Goal: Information Seeking & Learning: Understand process/instructions

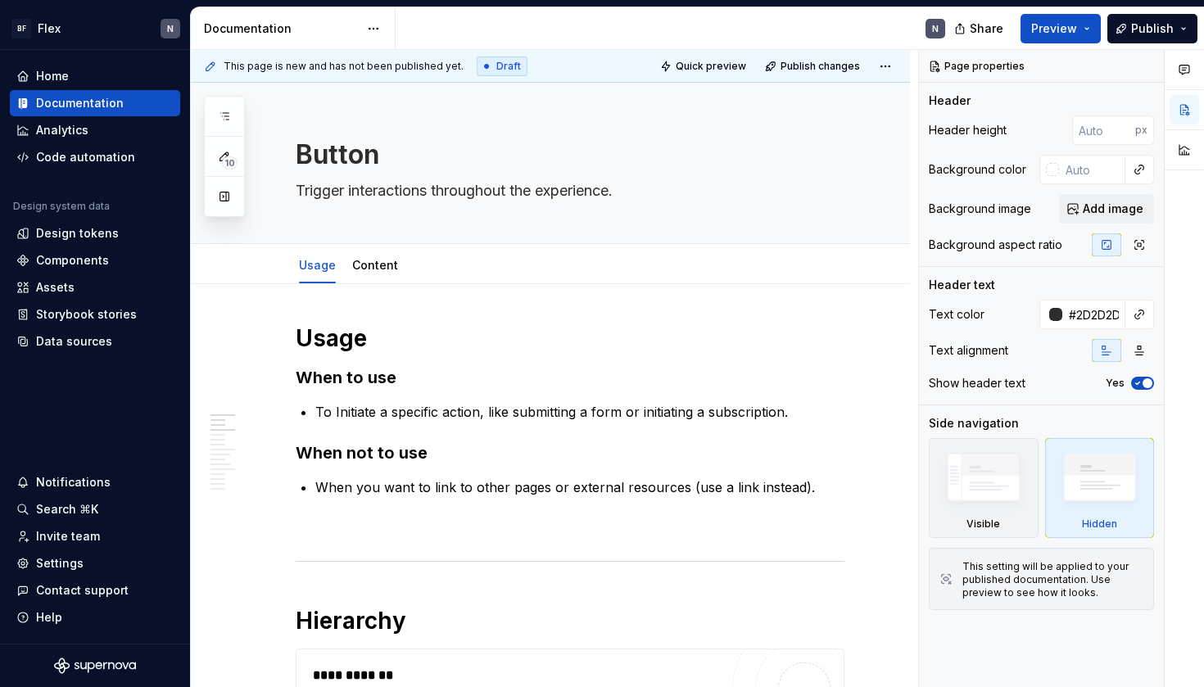
type textarea "*"
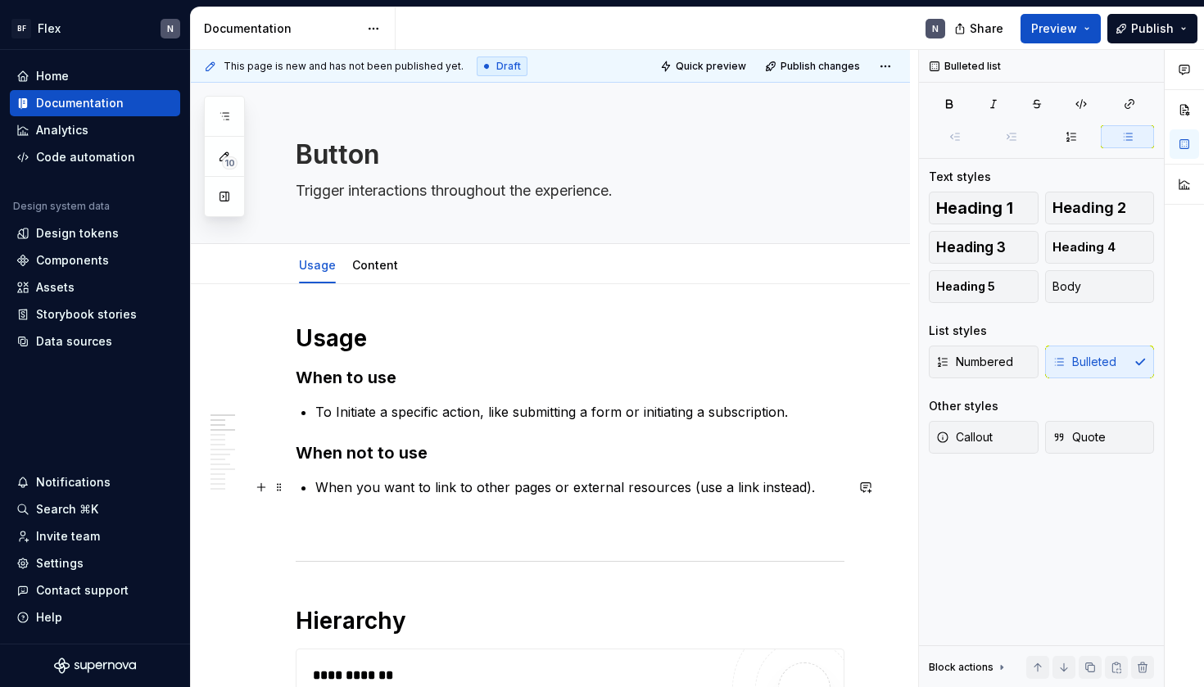
click at [455, 486] on p "When you want to link to other pages or external resources (use a link instead)." at bounding box center [579, 488] width 529 height 20
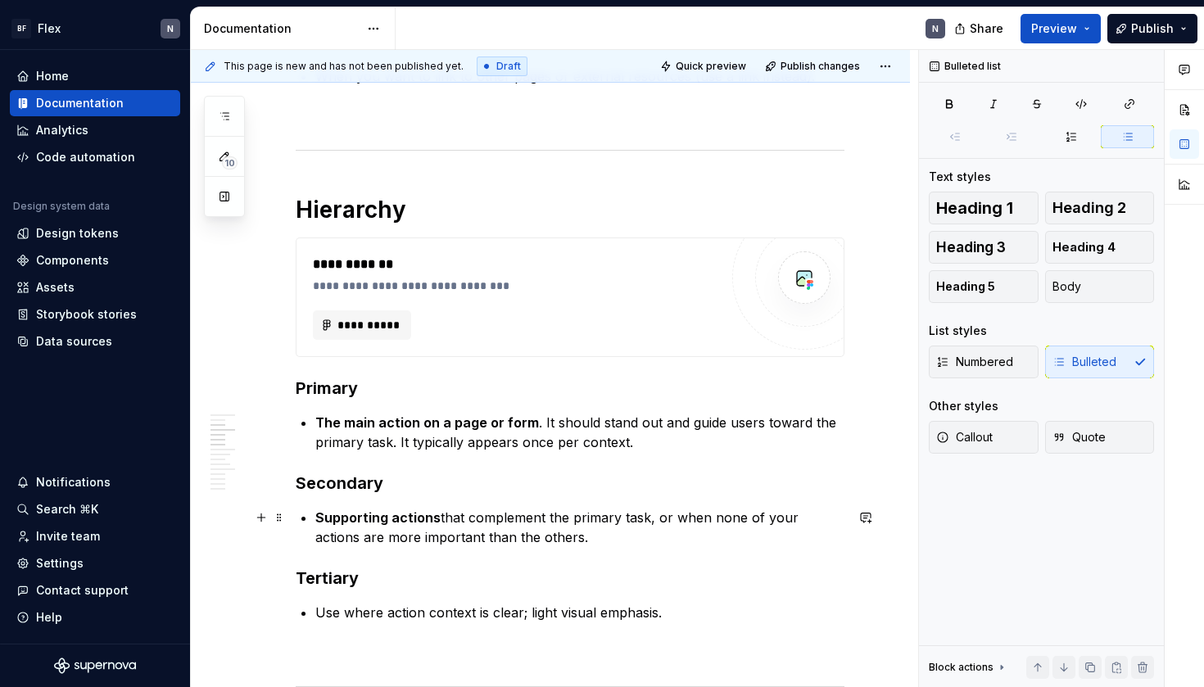
scroll to position [412, 0]
click at [456, 415] on strong "The main action on a page or form" at bounding box center [427, 422] width 224 height 16
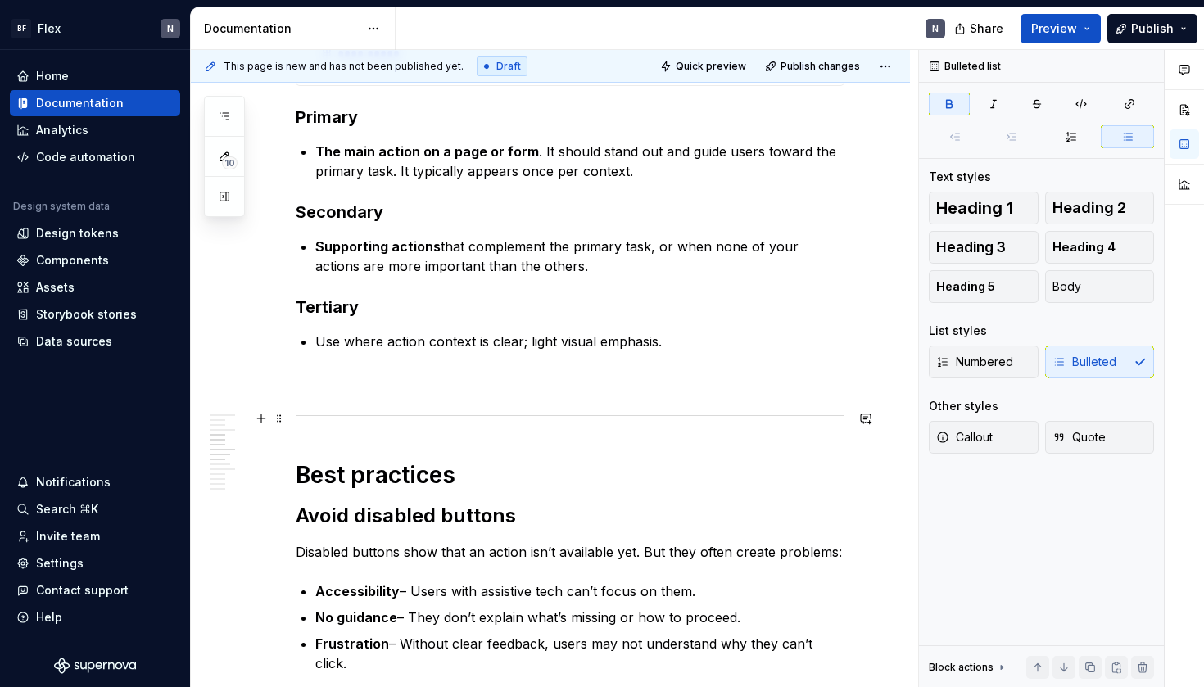
scroll to position [685, 0]
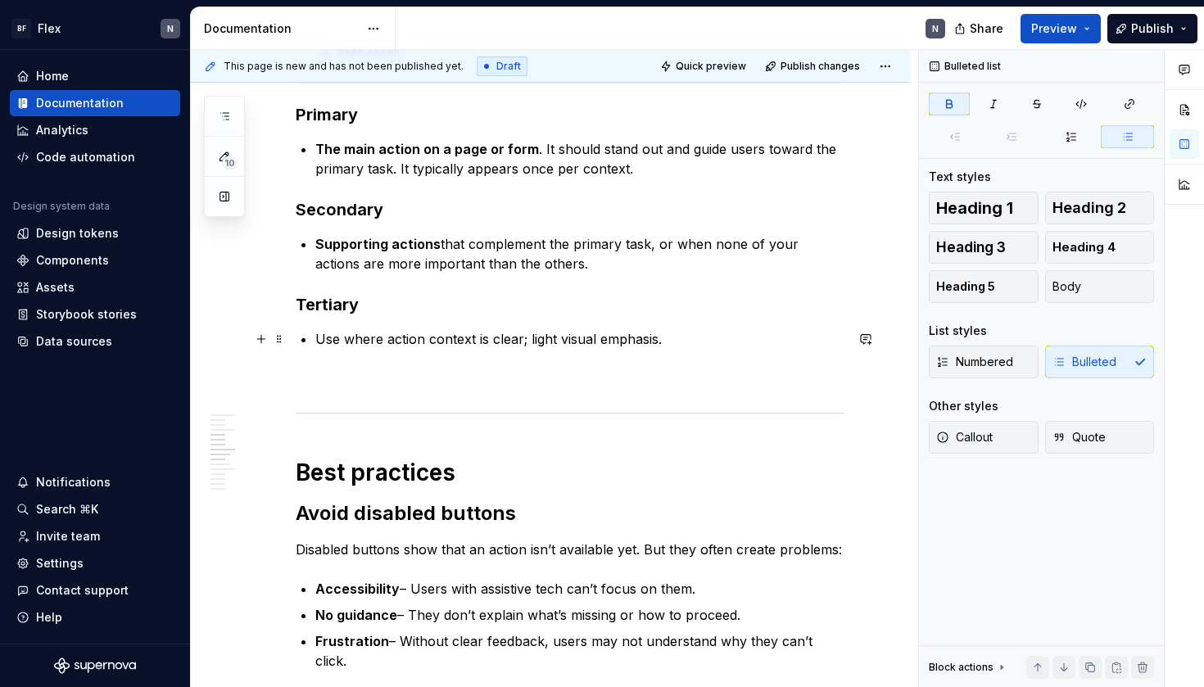
click at [482, 335] on p "Use where action context is clear; light visual emphasis." at bounding box center [579, 339] width 529 height 20
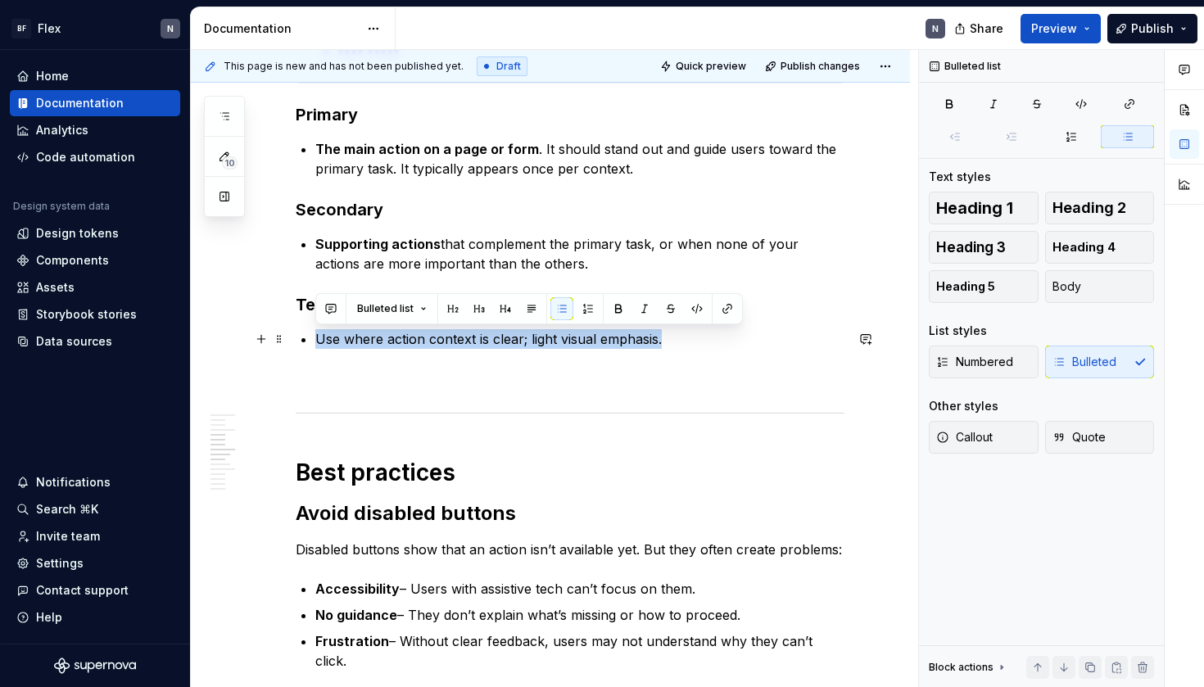
click at [482, 335] on p "Use where action context is clear; light visual emphasis." at bounding box center [579, 339] width 529 height 20
click at [531, 345] on p "Use where action context is clear; light visual emphasis." at bounding box center [579, 339] width 529 height 20
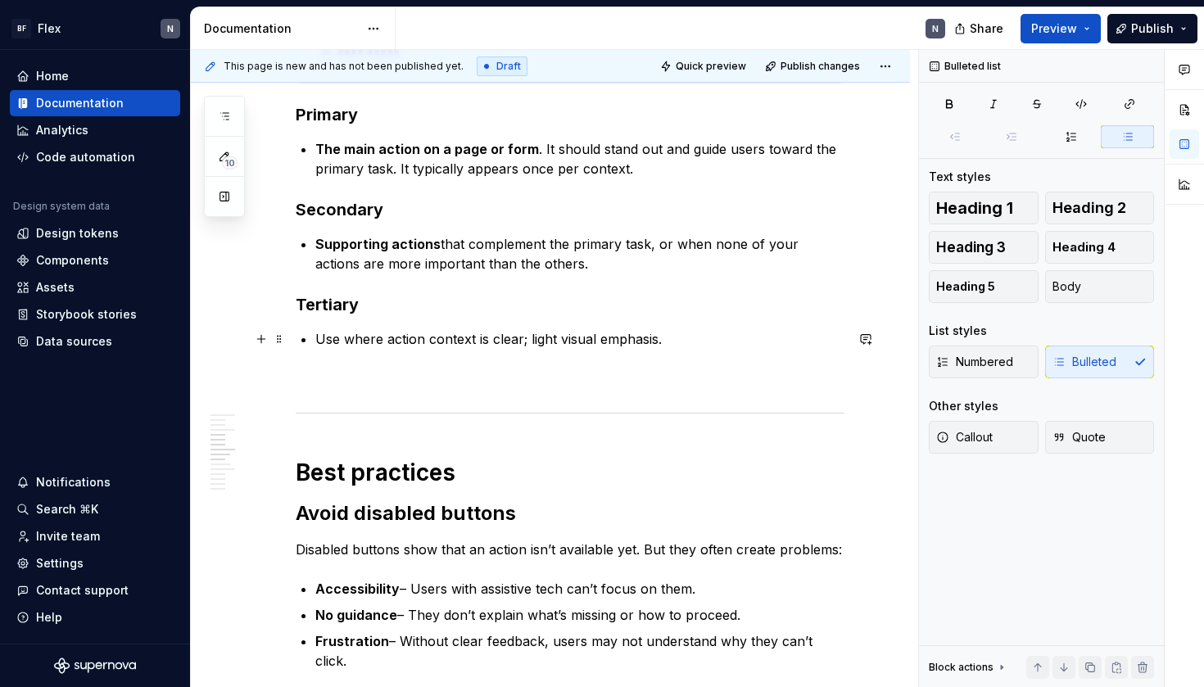
click at [705, 346] on p "Use where action context is clear; light visual emphasis." at bounding box center [579, 339] width 529 height 20
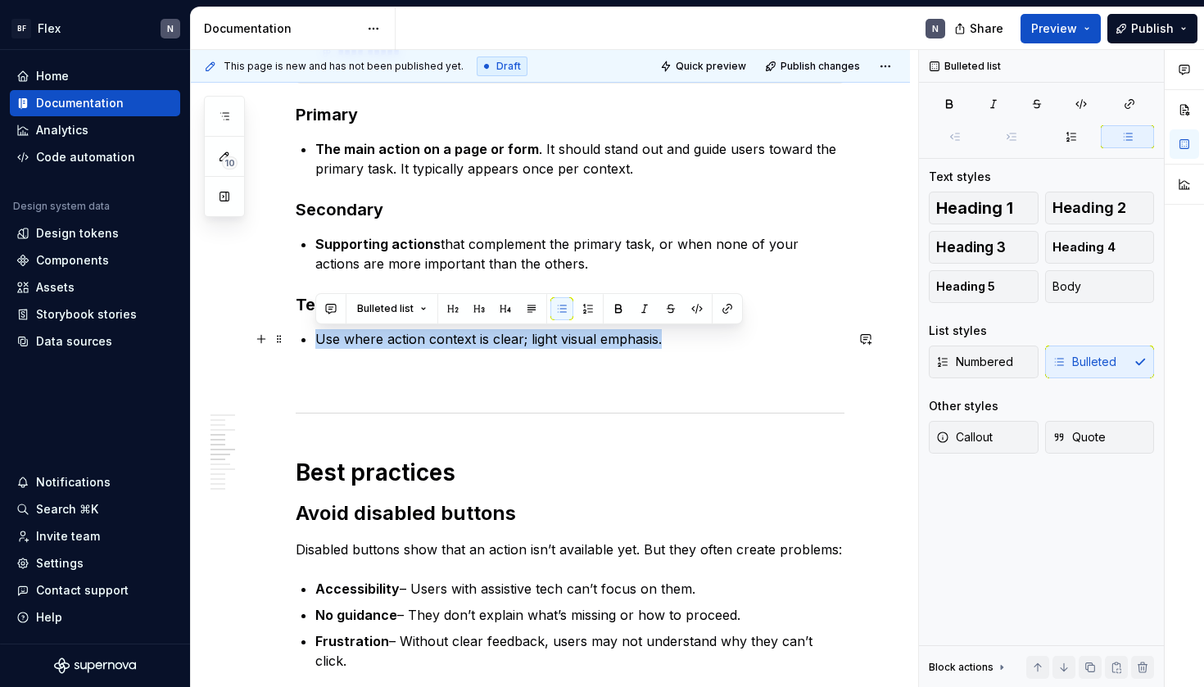
click at [705, 346] on p "Use where action context is clear; light visual emphasis." at bounding box center [579, 339] width 529 height 20
click at [731, 346] on p "Use where action context is clear; light visual emphasis." at bounding box center [579, 339] width 529 height 20
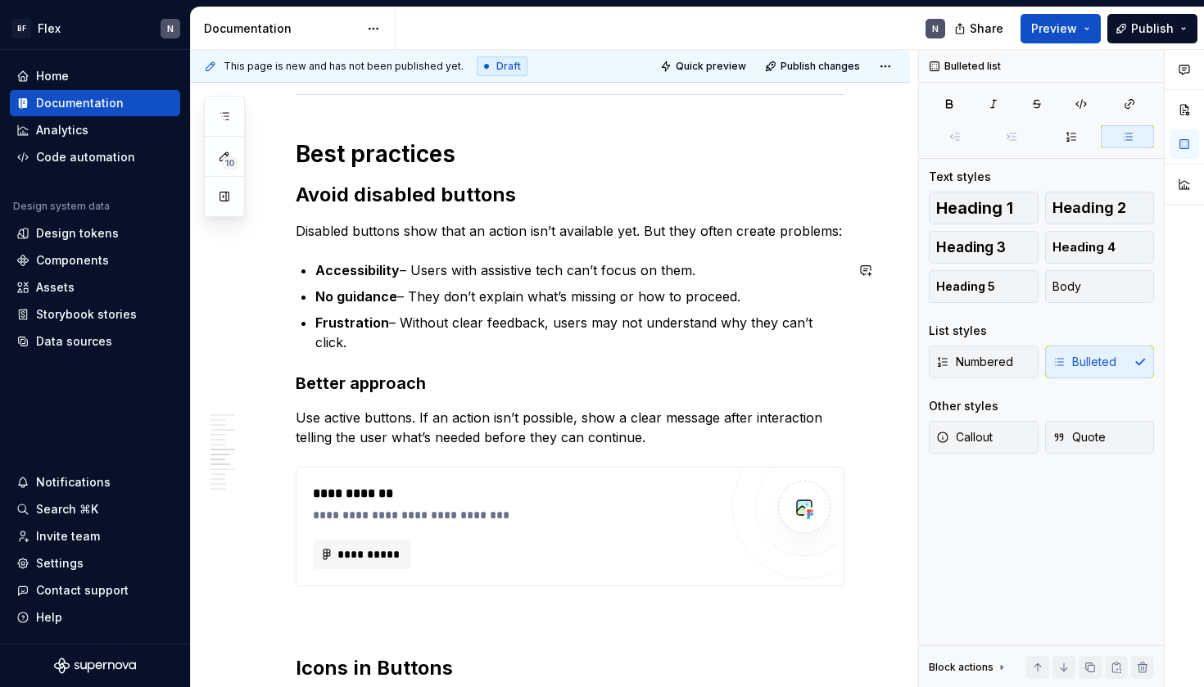
scroll to position [1009, 0]
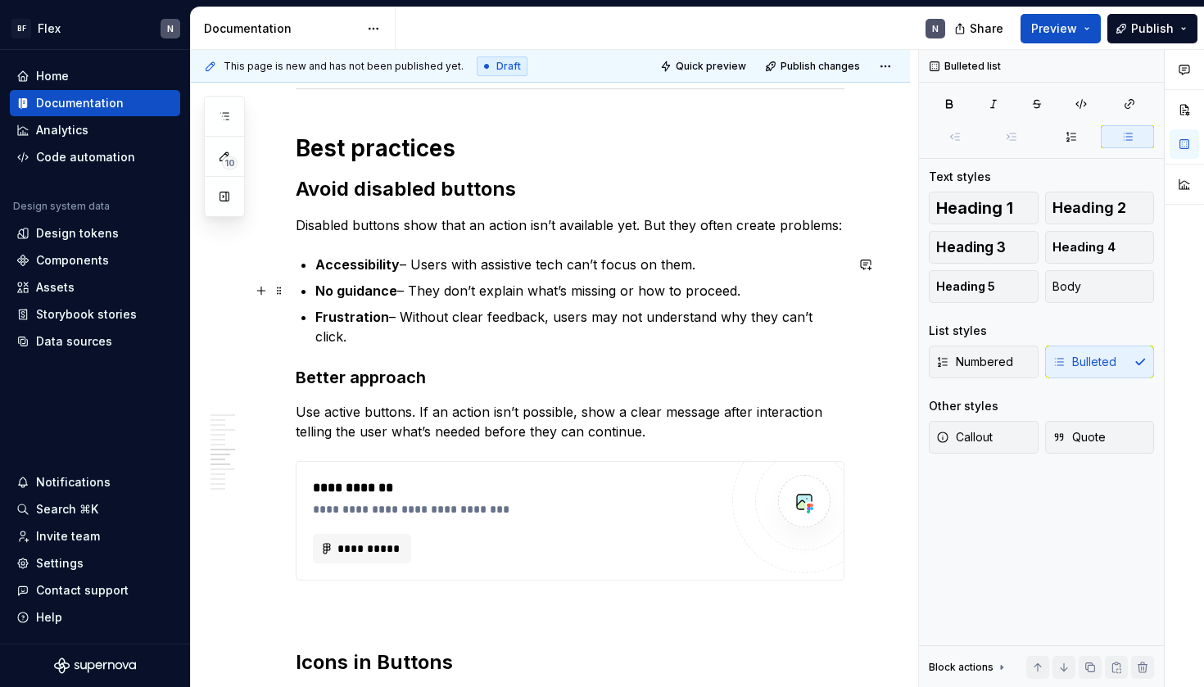
click at [678, 289] on p "No guidance – They don’t explain what’s missing or how to proceed." at bounding box center [579, 291] width 529 height 20
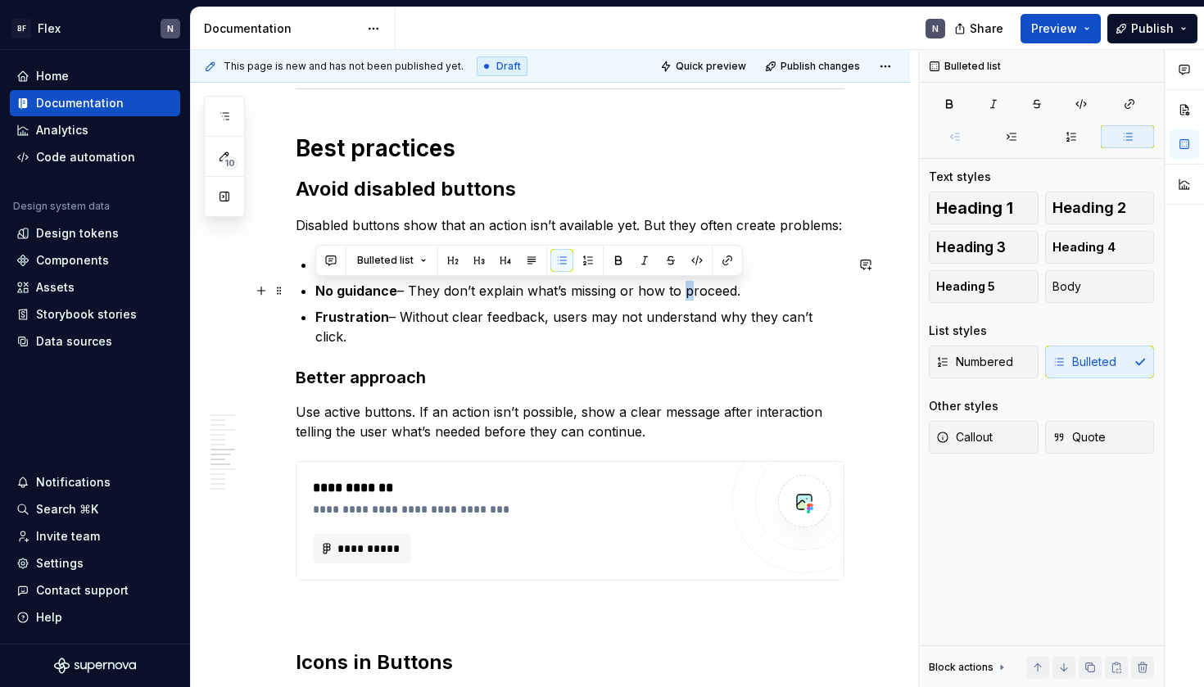
click at [678, 289] on p "No guidance – They don’t explain what’s missing or how to proceed." at bounding box center [579, 291] width 529 height 20
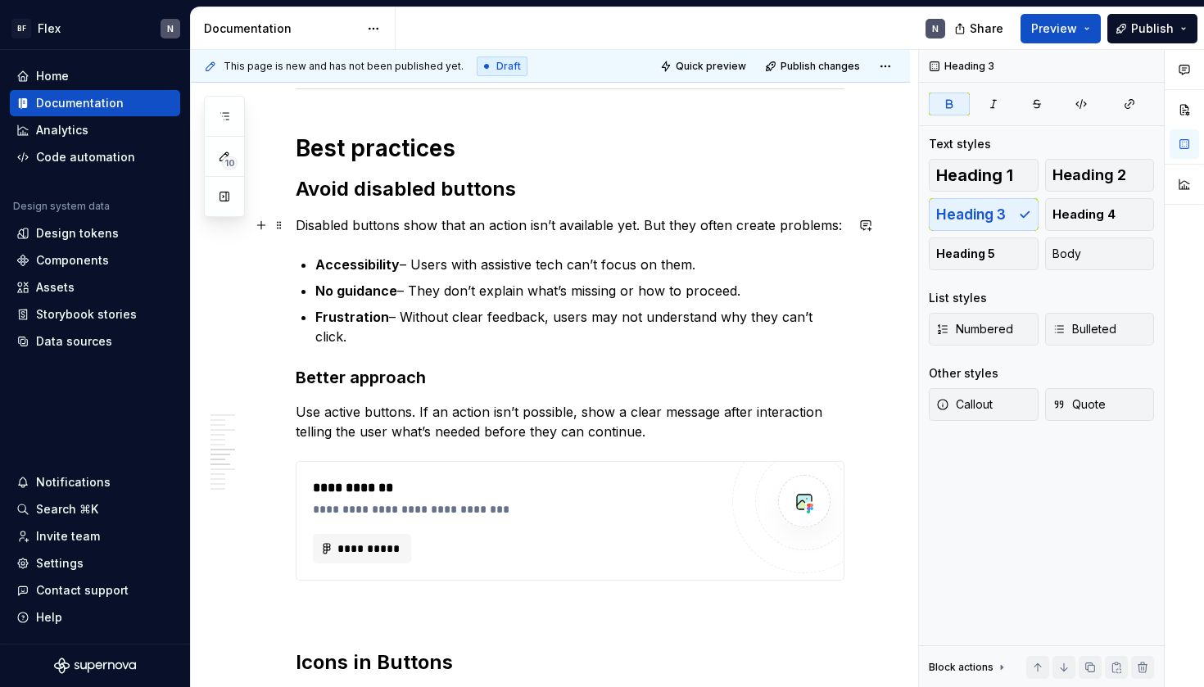
click at [516, 223] on p "Disabled buttons show that an action isn’t available yet. But they often create…" at bounding box center [570, 225] width 549 height 20
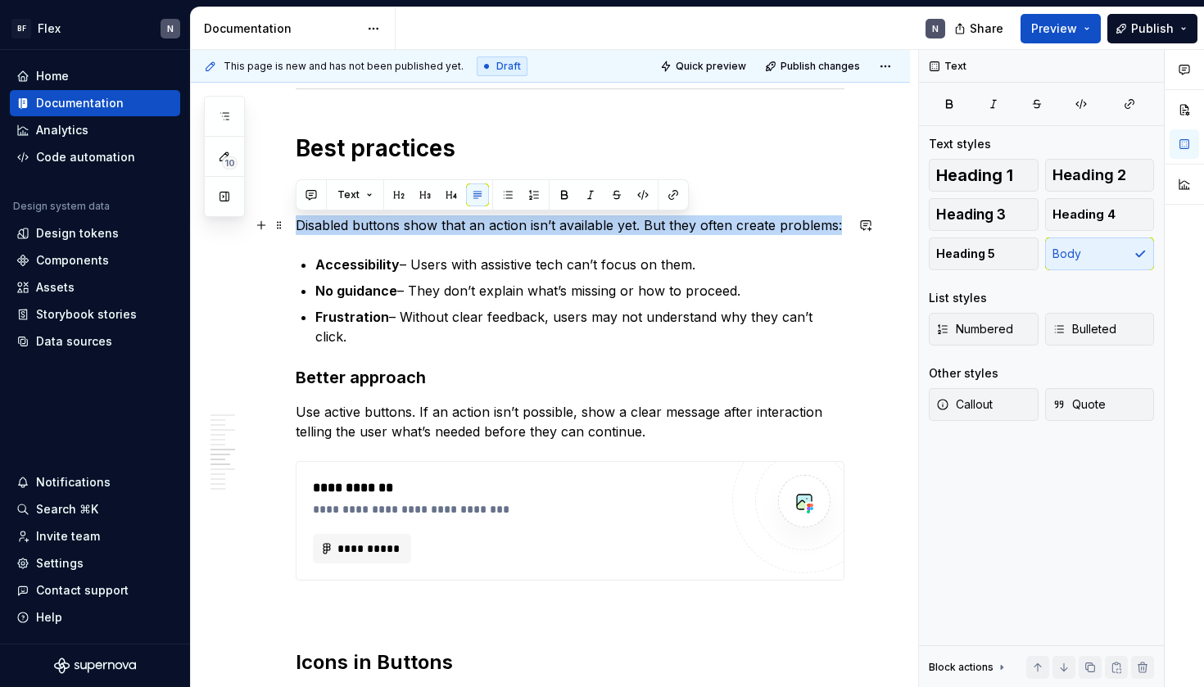
click at [516, 223] on p "Disabled buttons show that an action isn’t available yet. But they often create…" at bounding box center [570, 225] width 549 height 20
click at [558, 261] on p "Accessibility – Users with assistive tech can’t focus on them." at bounding box center [579, 265] width 529 height 20
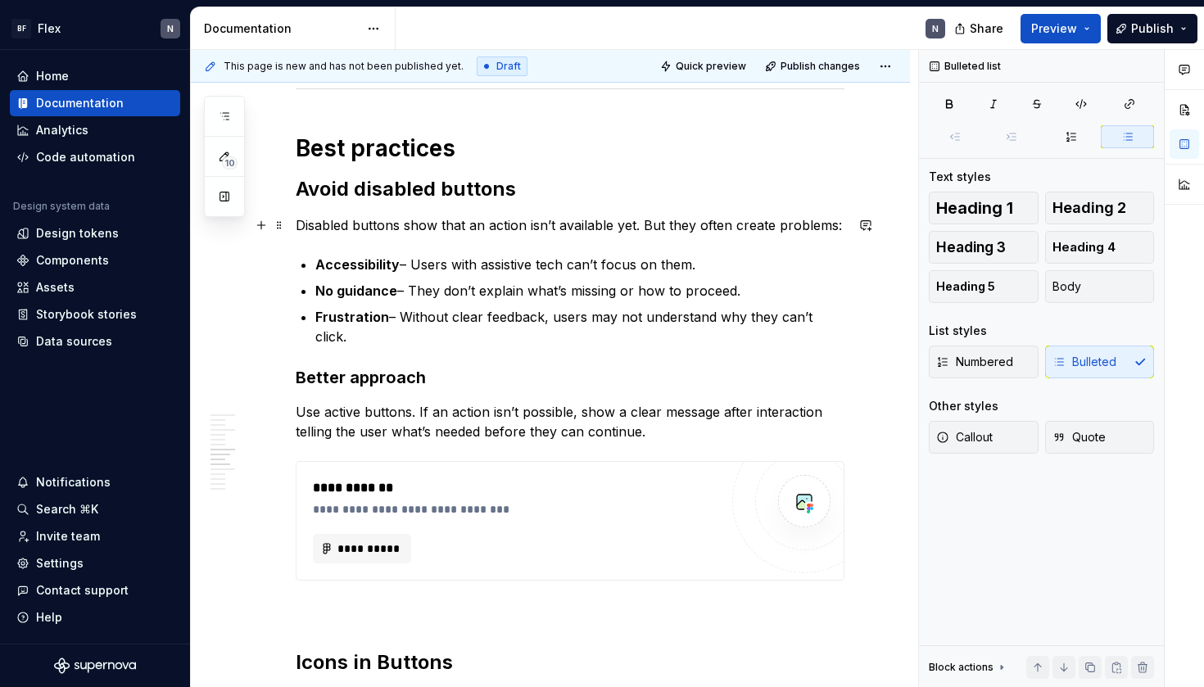
click at [628, 229] on p "Disabled buttons show that an action isn’t available yet. But they often create…" at bounding box center [570, 225] width 549 height 20
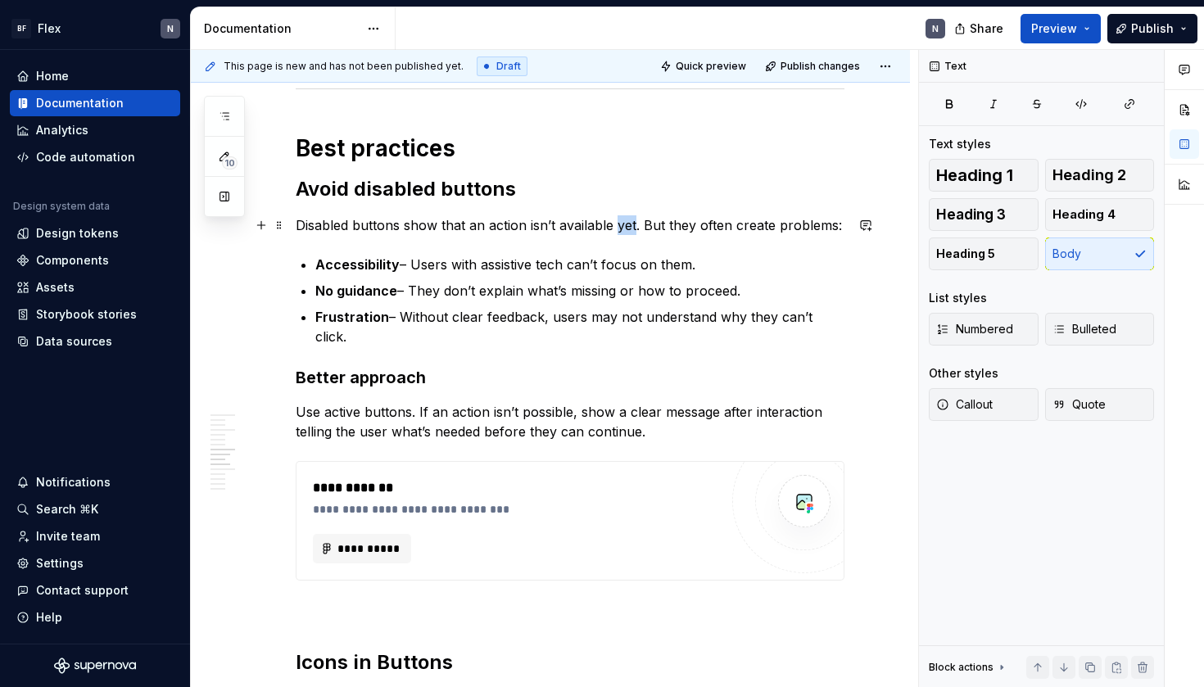
click at [628, 229] on p "Disabled buttons show that an action isn’t available yet. But they often create…" at bounding box center [570, 225] width 549 height 20
click at [657, 232] on p "Disabled buttons show that an action isn’t available yet. But they often create…" at bounding box center [570, 225] width 549 height 20
click at [619, 225] on p "Disabled buttons show that an action isn’t available yet. But they often create…" at bounding box center [570, 225] width 549 height 20
click at [641, 228] on p "Disabled buttons show that an action isn’t available yet. But they often create…" at bounding box center [570, 225] width 549 height 20
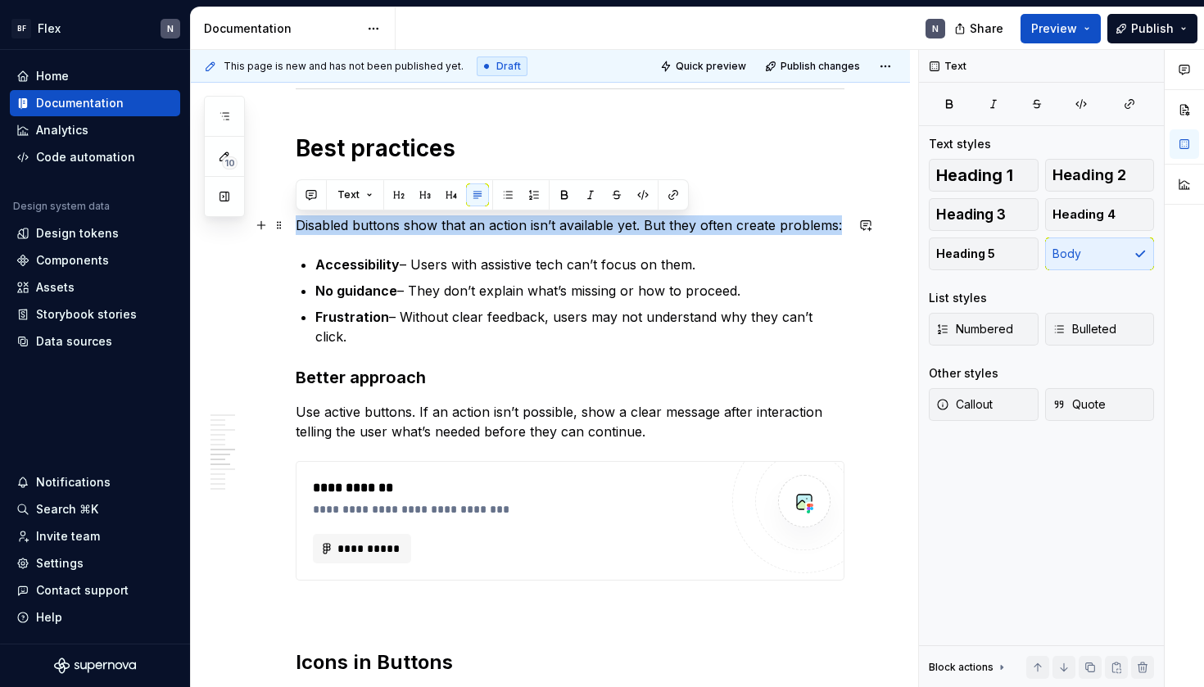
click at [641, 228] on p "Disabled buttons show that an action isn’t available yet. But they often create…" at bounding box center [570, 225] width 549 height 20
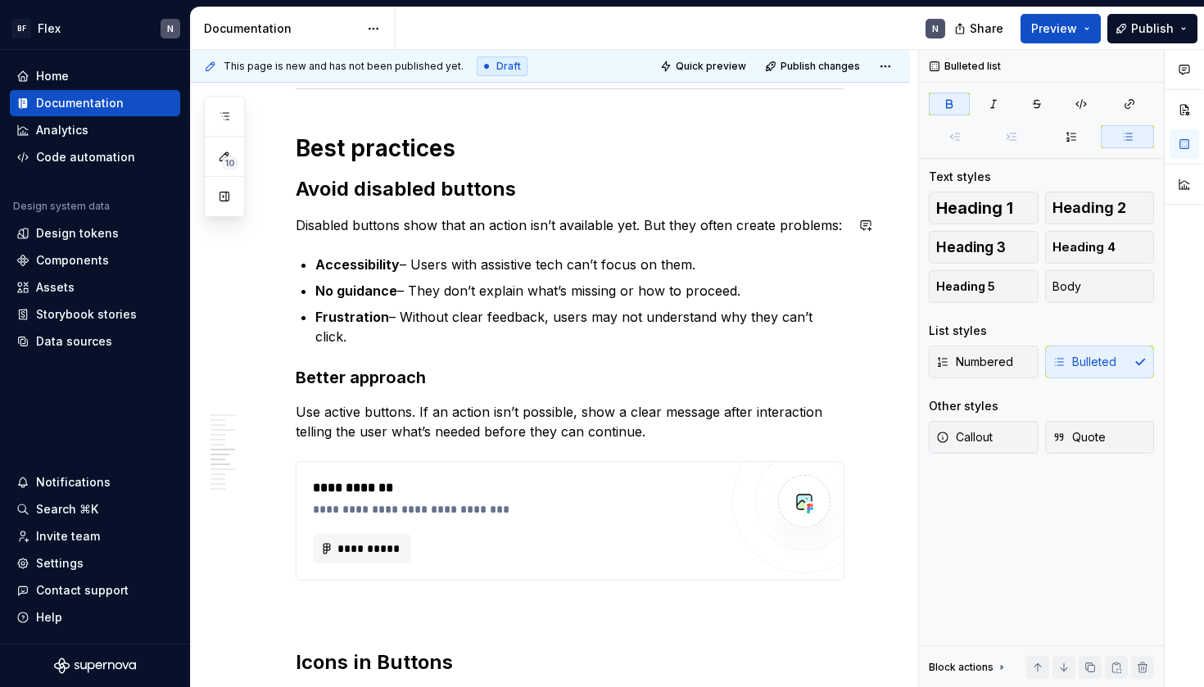
click at [616, 225] on p "Disabled buttons show that an action isn’t available yet. But they often create…" at bounding box center [570, 225] width 549 height 20
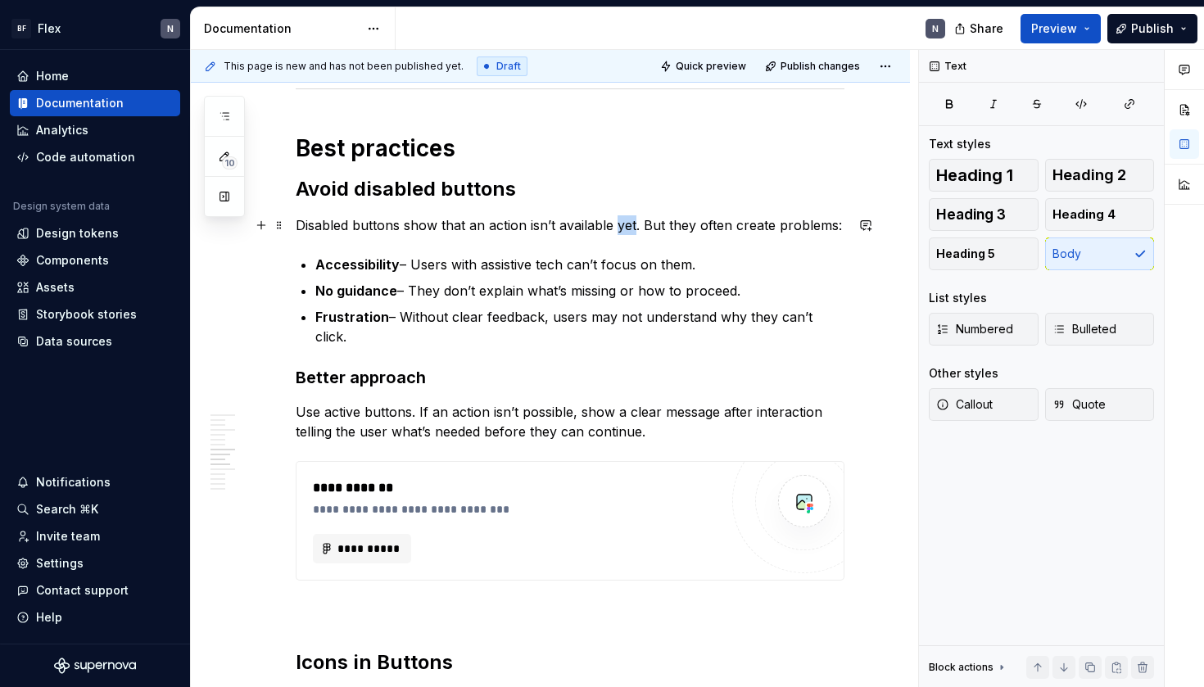
click at [616, 225] on p "Disabled buttons show that an action isn’t available yet. But they often create…" at bounding box center [570, 225] width 549 height 20
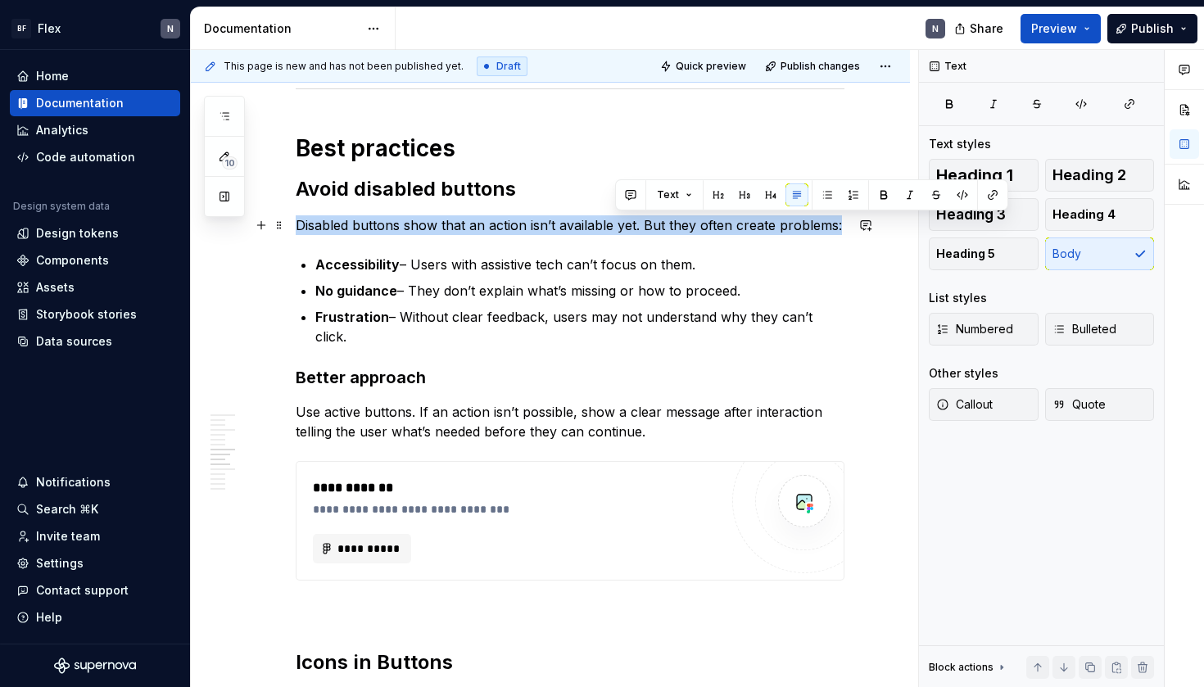
click at [616, 225] on p "Disabled buttons show that an action isn’t available yet. But they often create…" at bounding box center [570, 225] width 549 height 20
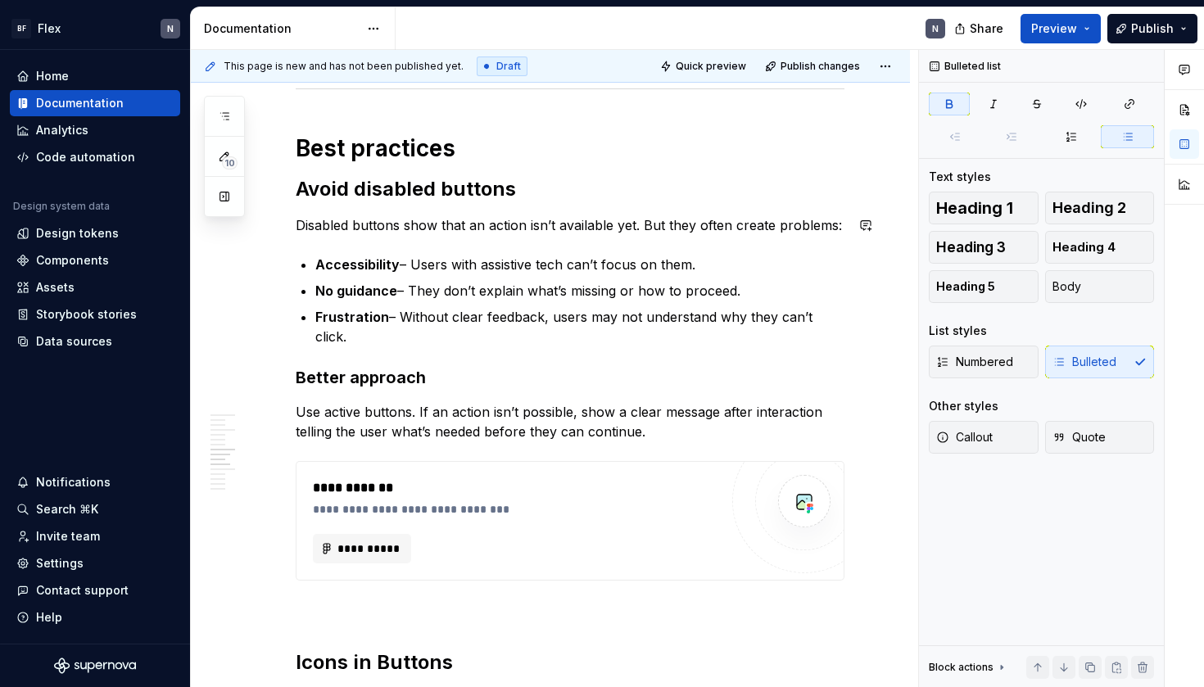
click at [645, 224] on p "Disabled buttons show that an action isn’t available yet. But they often create…" at bounding box center [570, 225] width 549 height 20
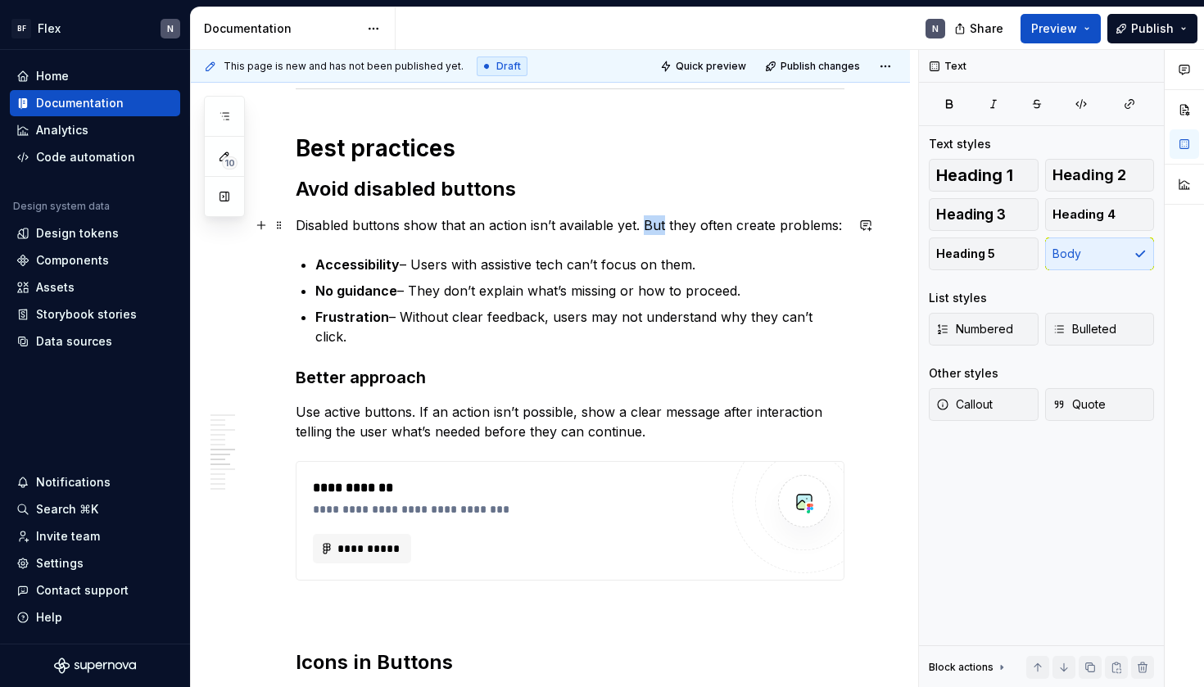
click at [645, 224] on p "Disabled buttons show that an action isn’t available yet. But they often create…" at bounding box center [570, 225] width 549 height 20
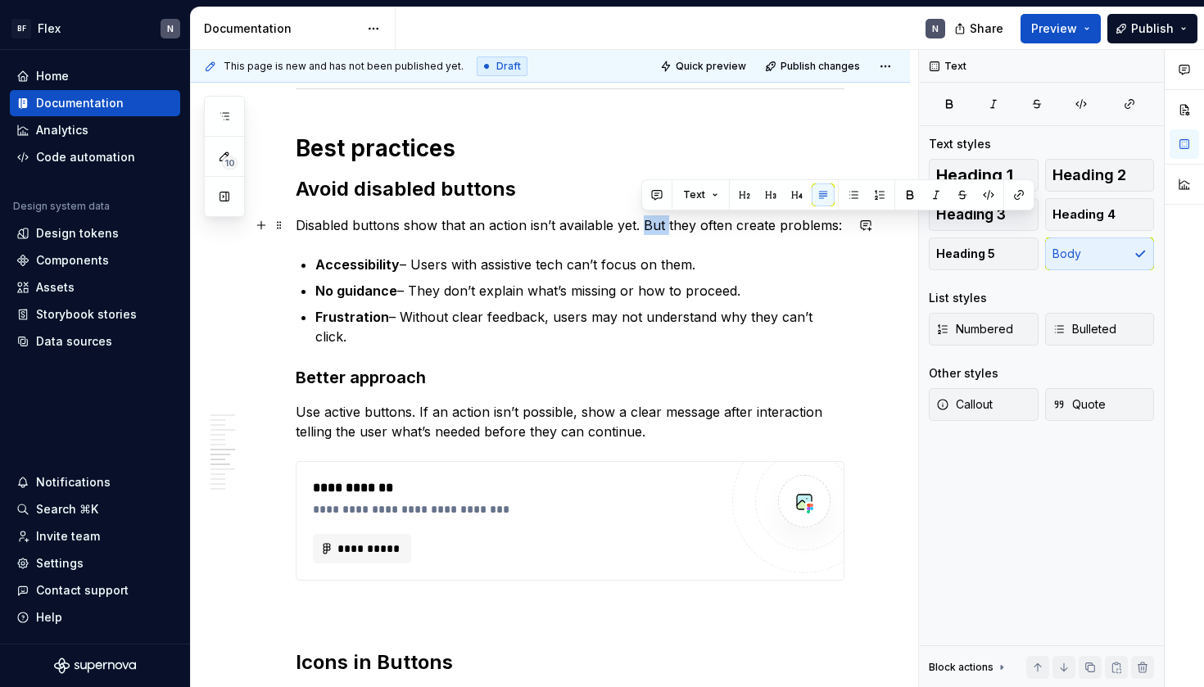
drag, startPoint x: 667, startPoint y: 228, endPoint x: 644, endPoint y: 227, distance: 23.0
click at [644, 227] on p "Disabled buttons show that an action isn’t available yet. But they often create…" at bounding box center [570, 225] width 549 height 20
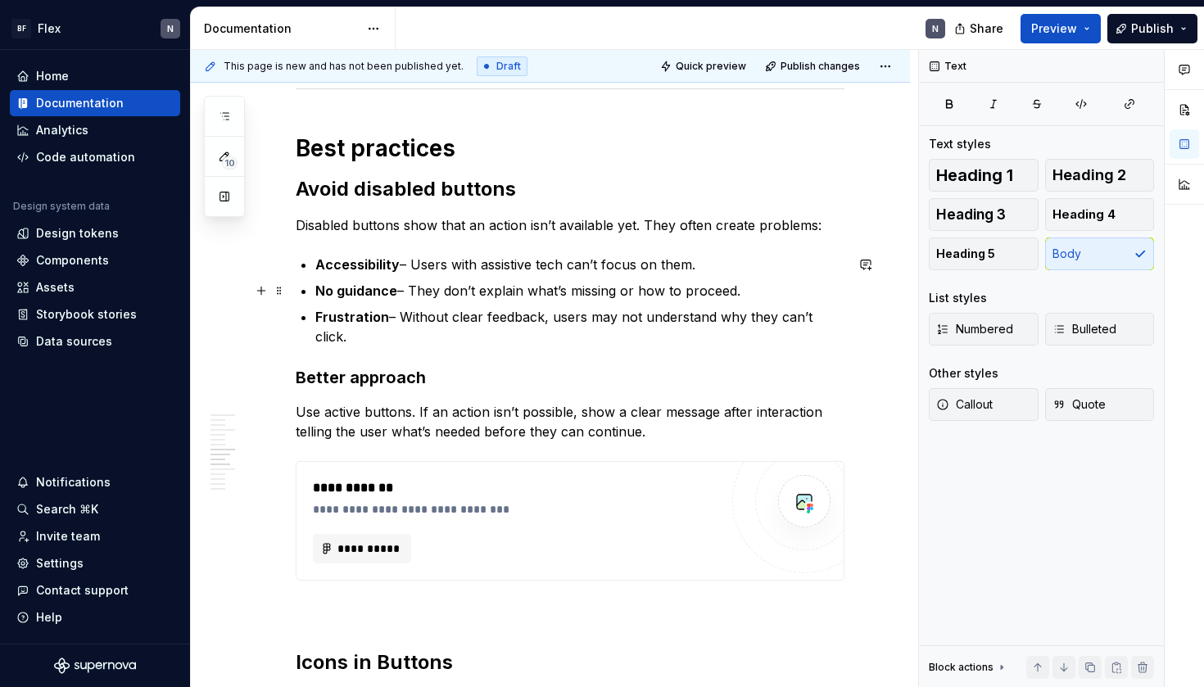
click at [684, 282] on p "No guidance – They don’t explain what’s missing or how to proceed." at bounding box center [579, 291] width 529 height 20
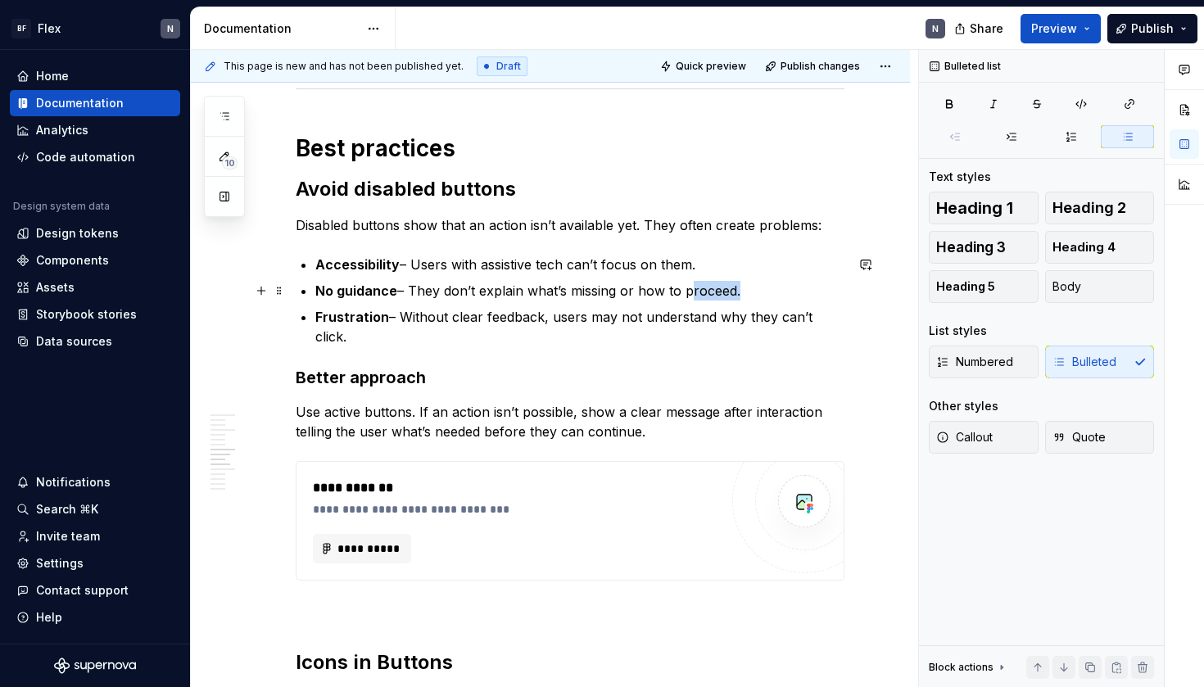
click at [684, 282] on p "No guidance – They don’t explain what’s missing or how to proceed." at bounding box center [579, 291] width 529 height 20
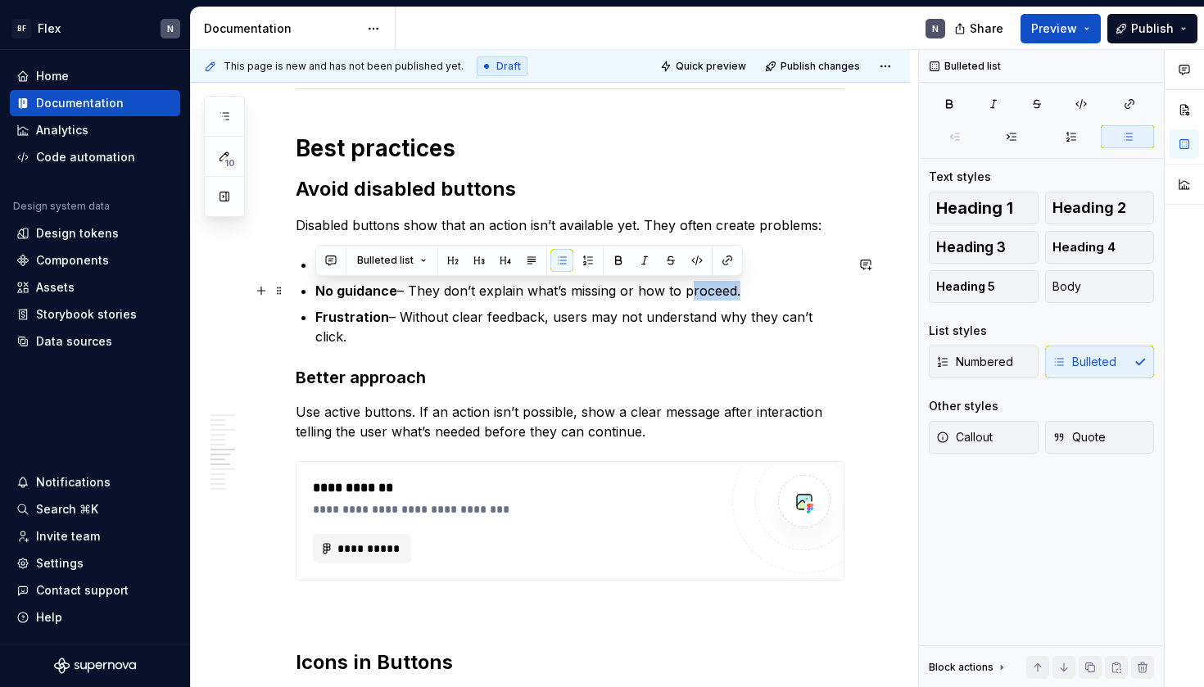
click at [684, 282] on p "No guidance – They don’t explain what’s missing or how to proceed." at bounding box center [579, 291] width 529 height 20
click at [685, 317] on p "Frustration – Without clear feedback, users may not understand why they can’t c…" at bounding box center [579, 326] width 529 height 39
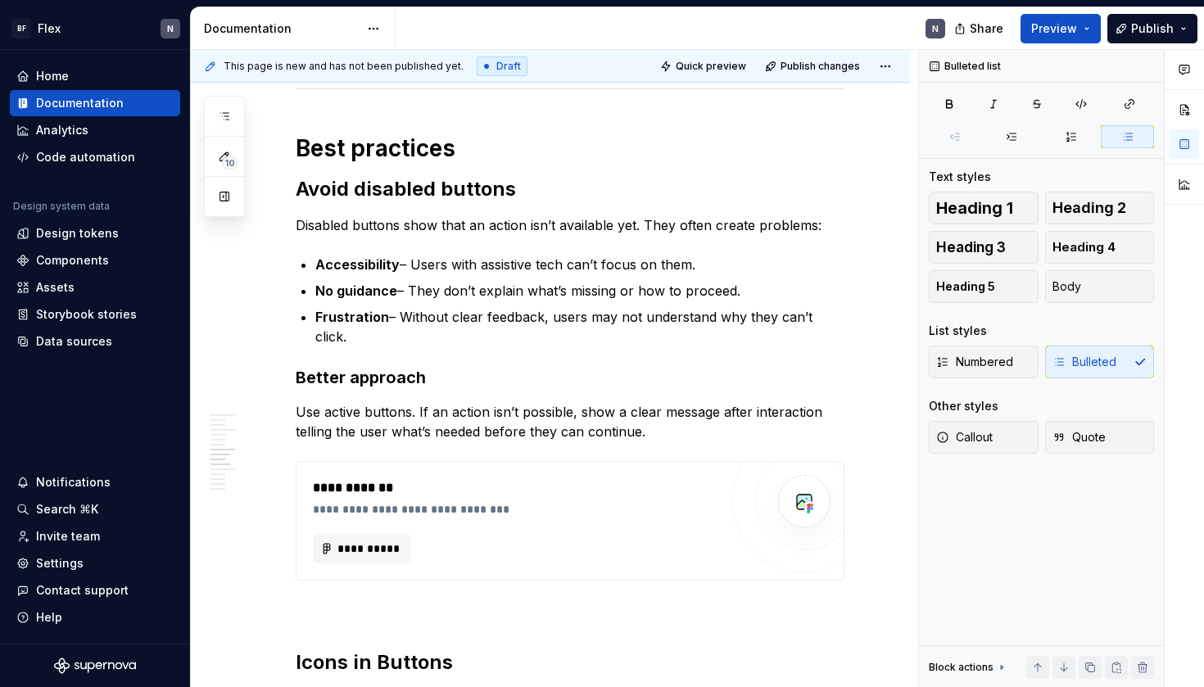
type textarea "*"
click at [465, 318] on p "Frustration – Without clear feedback, users may not understand why they can’t c…" at bounding box center [579, 326] width 529 height 39
click at [471, 402] on p "Use active buttons. If an action isn’t possible, show a clear message after int…" at bounding box center [570, 421] width 549 height 39
